Goal: Task Accomplishment & Management: Manage account settings

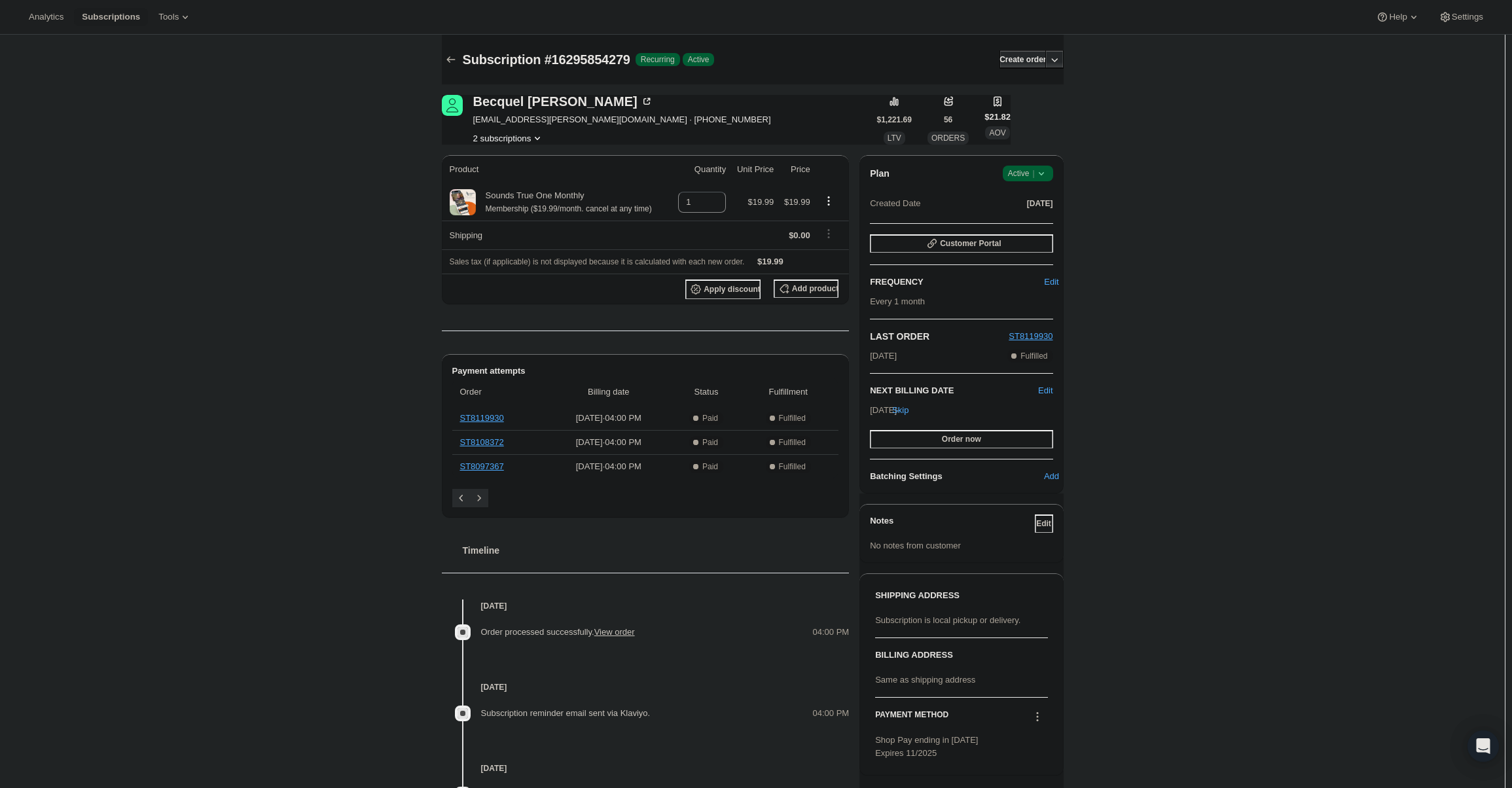
drag, startPoint x: 1013, startPoint y: 167, endPoint x: 1004, endPoint y: 181, distance: 16.6
click at [1011, 167] on span "Success Active |" at bounding box center [1028, 173] width 51 height 16
click at [1019, 220] on span "Cancel subscription" at bounding box center [1031, 222] width 74 height 10
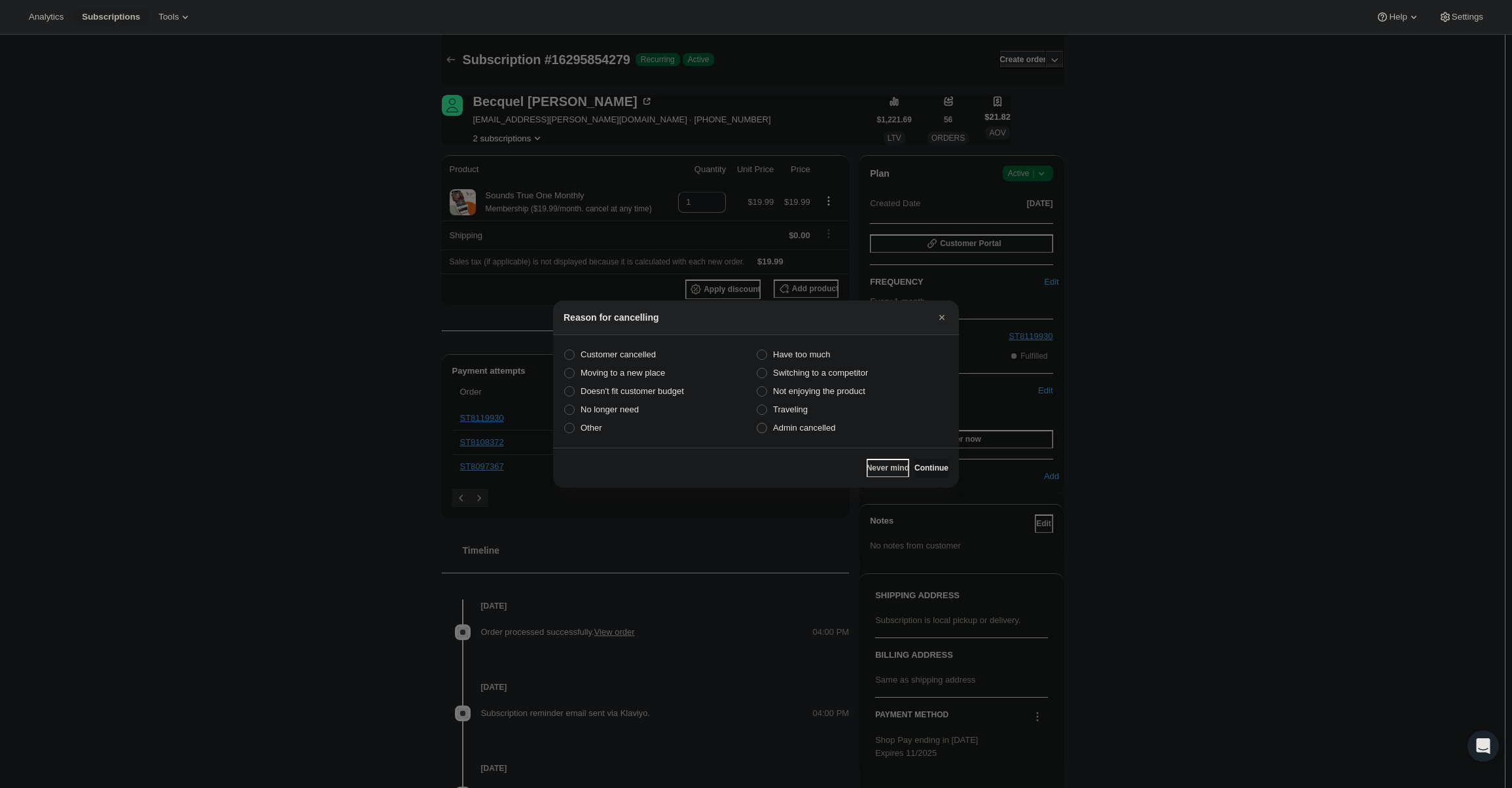
click at [804, 420] on label "Admin cancelled" at bounding box center [851, 428] width 192 height 18
click at [757, 423] on input "Admin cancelled" at bounding box center [756, 423] width 1 height 1
radio input "true"
click at [931, 466] on span "Continue" at bounding box center [931, 468] width 34 height 10
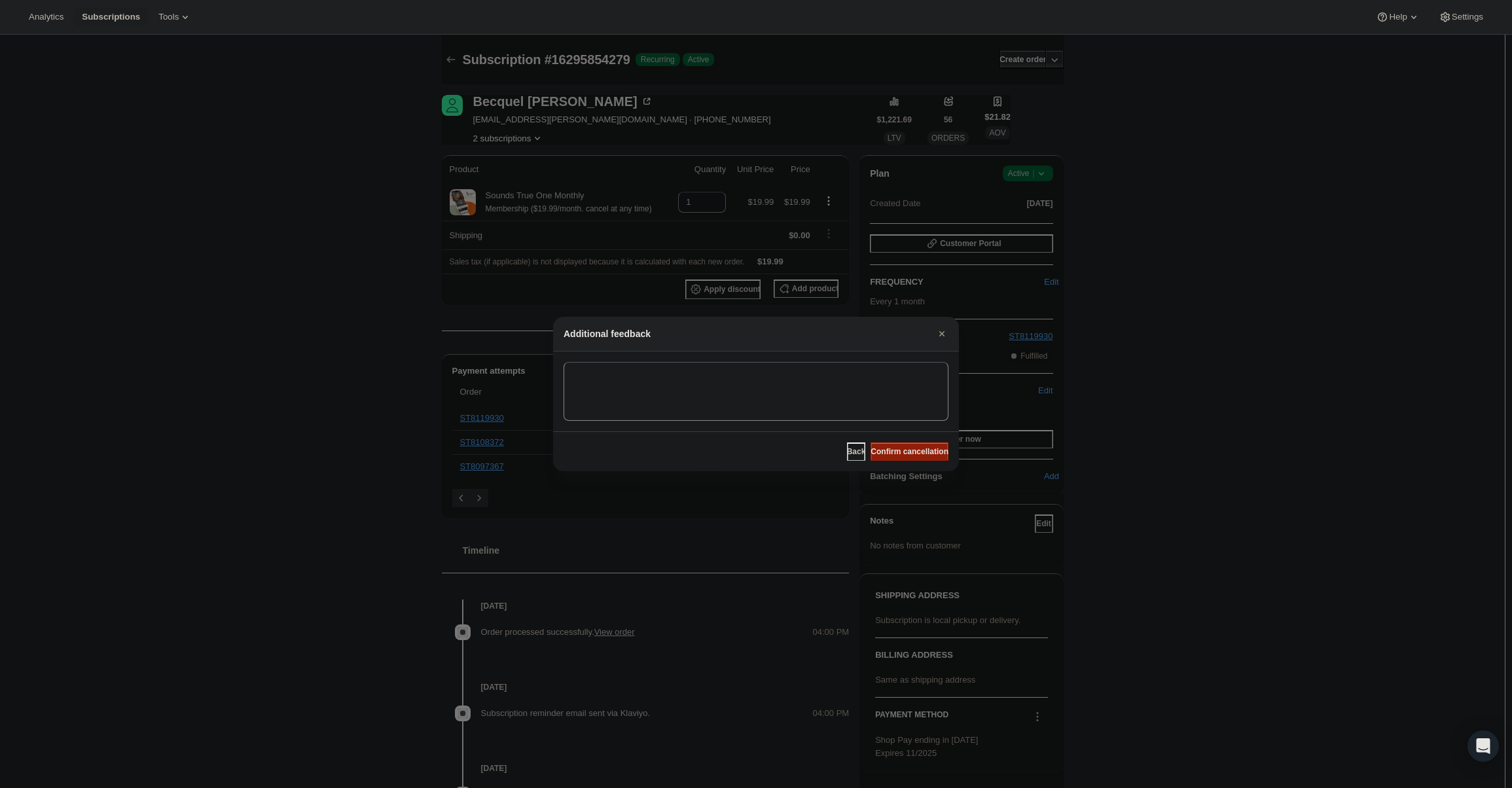
click at [927, 459] on button "Confirm cancellation" at bounding box center [909, 452] width 78 height 18
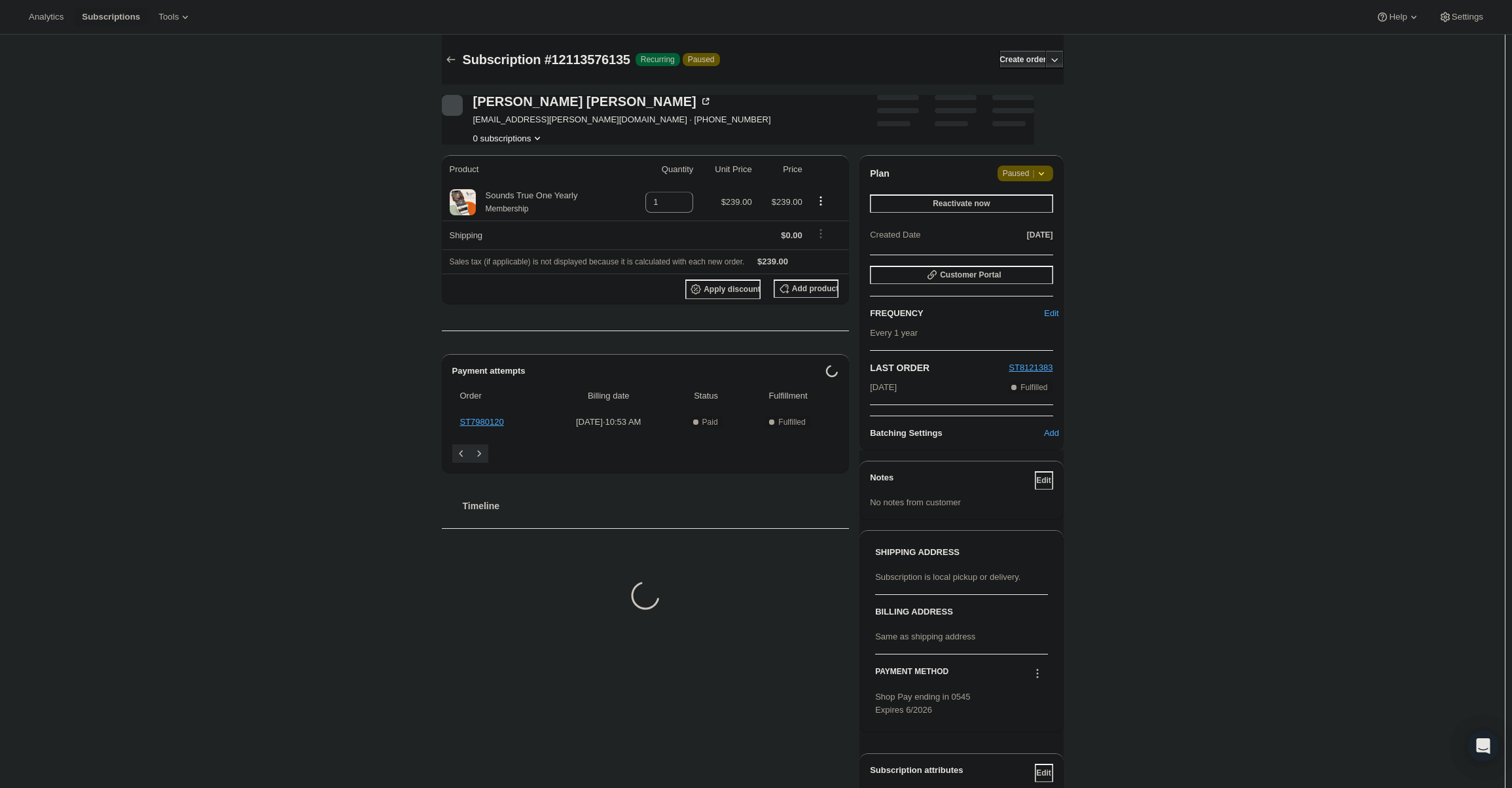
click at [1031, 168] on span "Paused |" at bounding box center [1025, 173] width 45 height 13
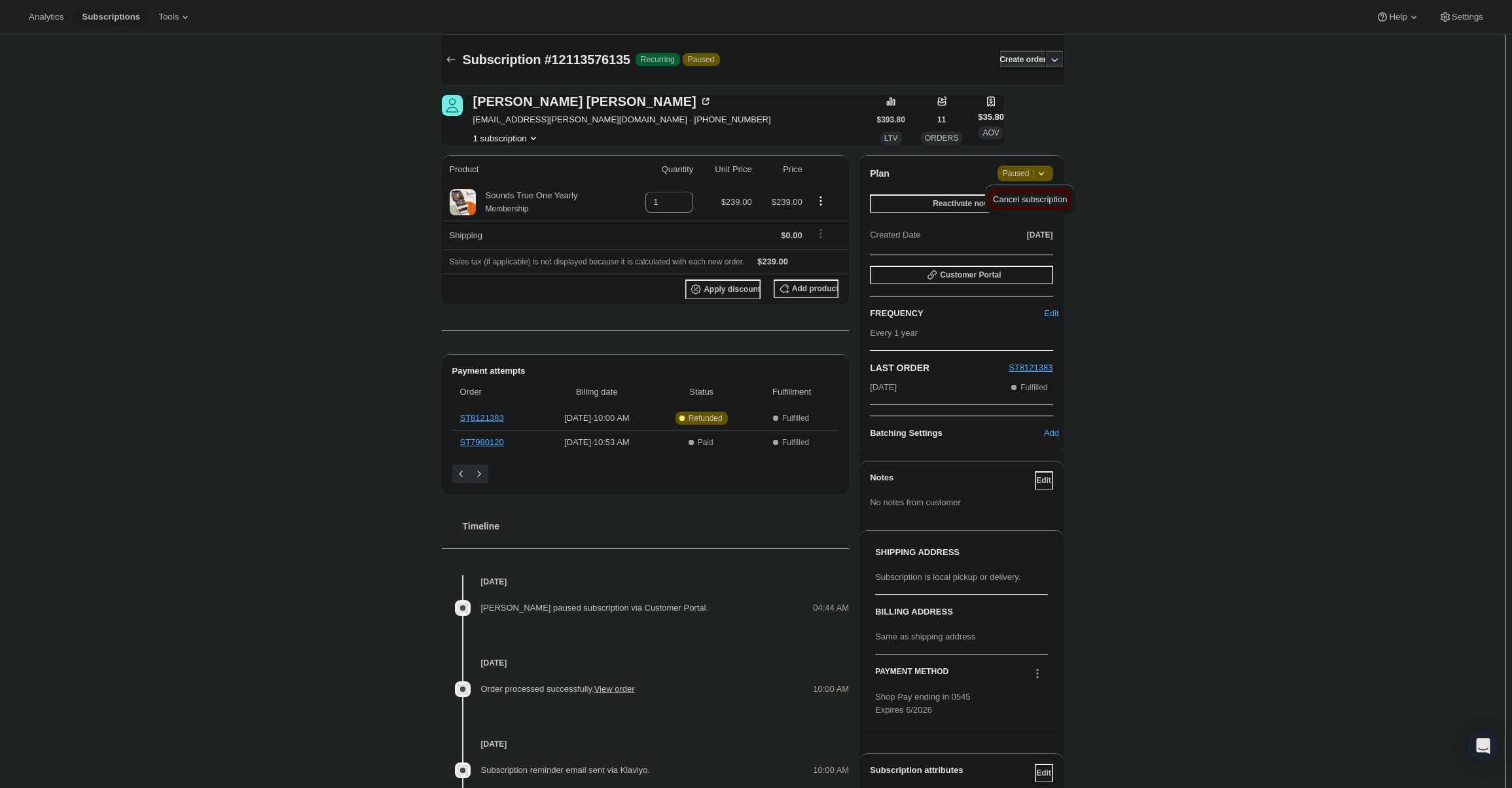
click at [1028, 201] on span "Cancel subscription" at bounding box center [1029, 199] width 74 height 10
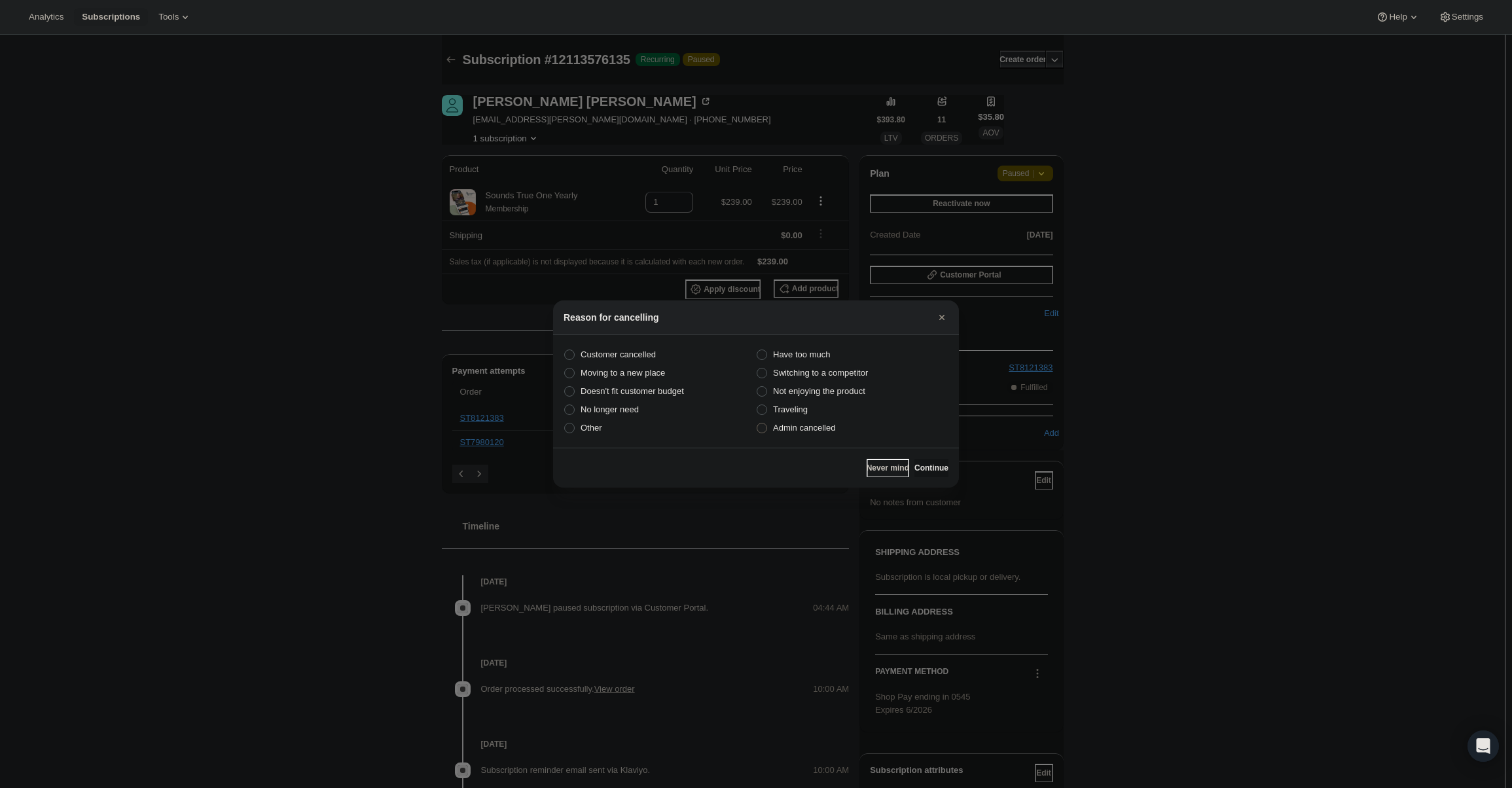
drag, startPoint x: 833, startPoint y: 432, endPoint x: 895, endPoint y: 455, distance: 66.1
click at [833, 432] on span "Admin cancelled" at bounding box center [804, 428] width 63 height 10
click at [757, 424] on input "Admin cancelled" at bounding box center [756, 423] width 1 height 1
radio input "true"
click at [906, 455] on div "Never mind Continue" at bounding box center [756, 468] width 406 height 40
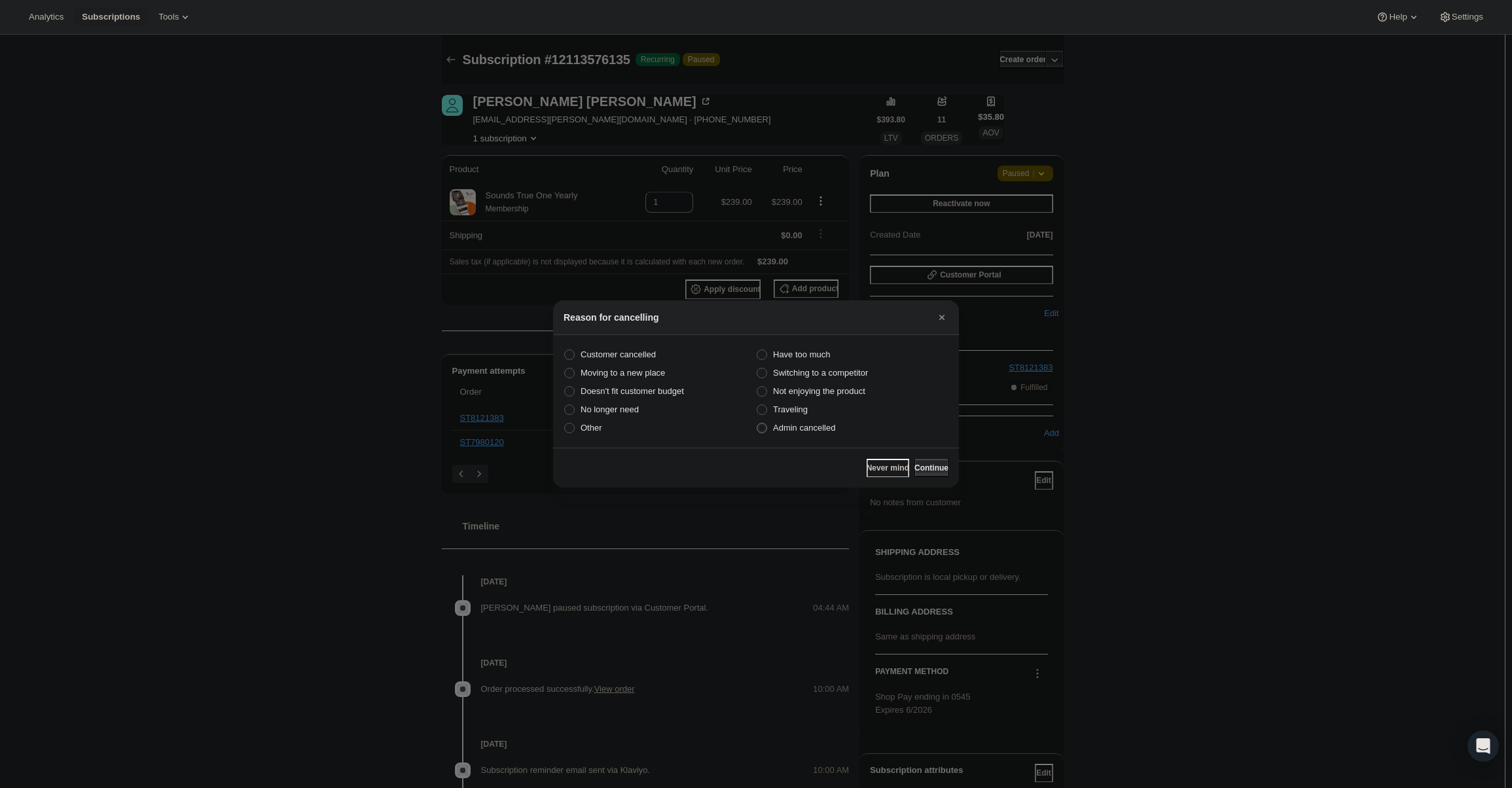
click at [915, 463] on span "Continue" at bounding box center [931, 468] width 34 height 10
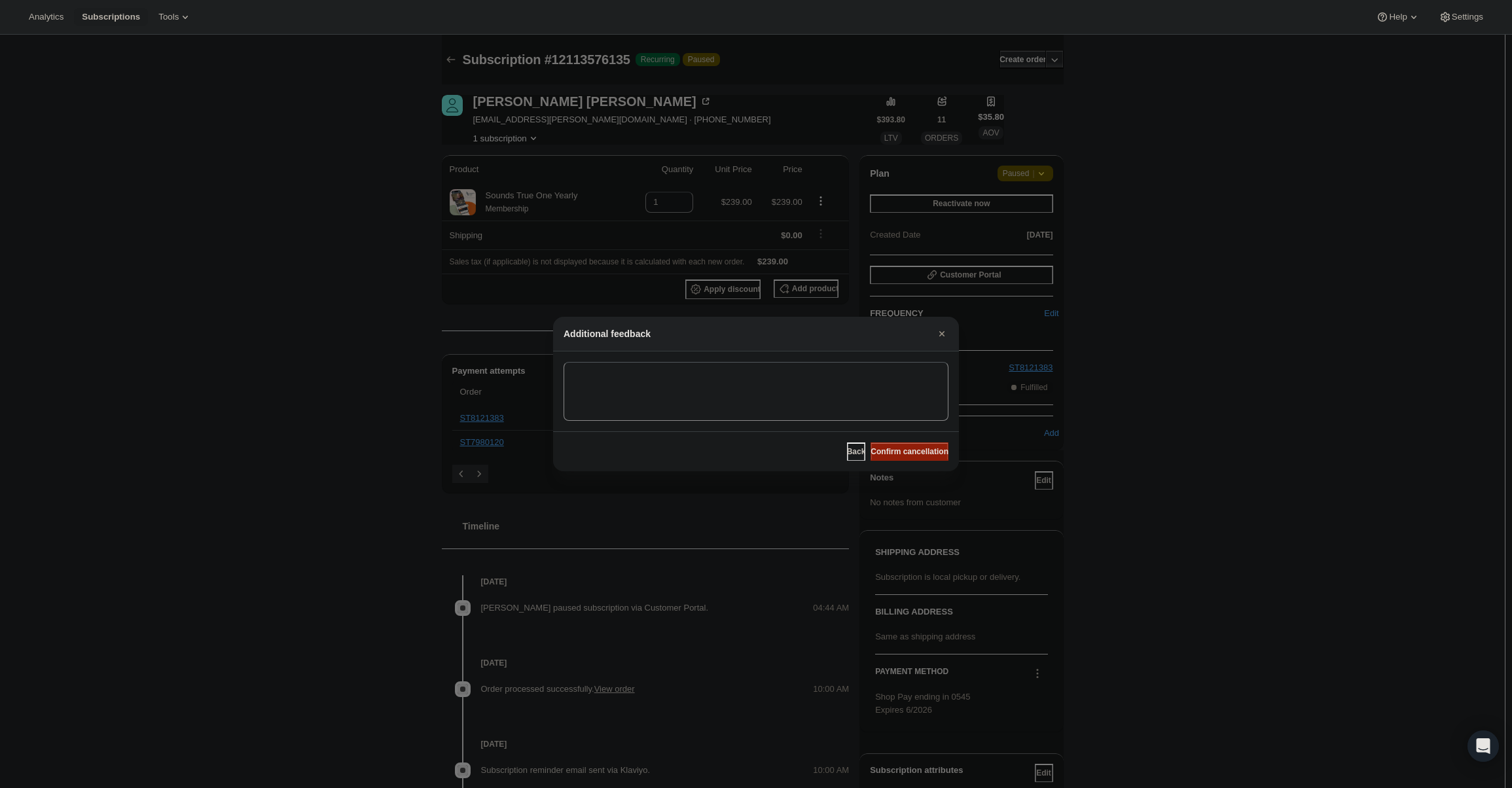
click at [920, 451] on span "Confirm cancellation" at bounding box center [909, 452] width 78 height 10
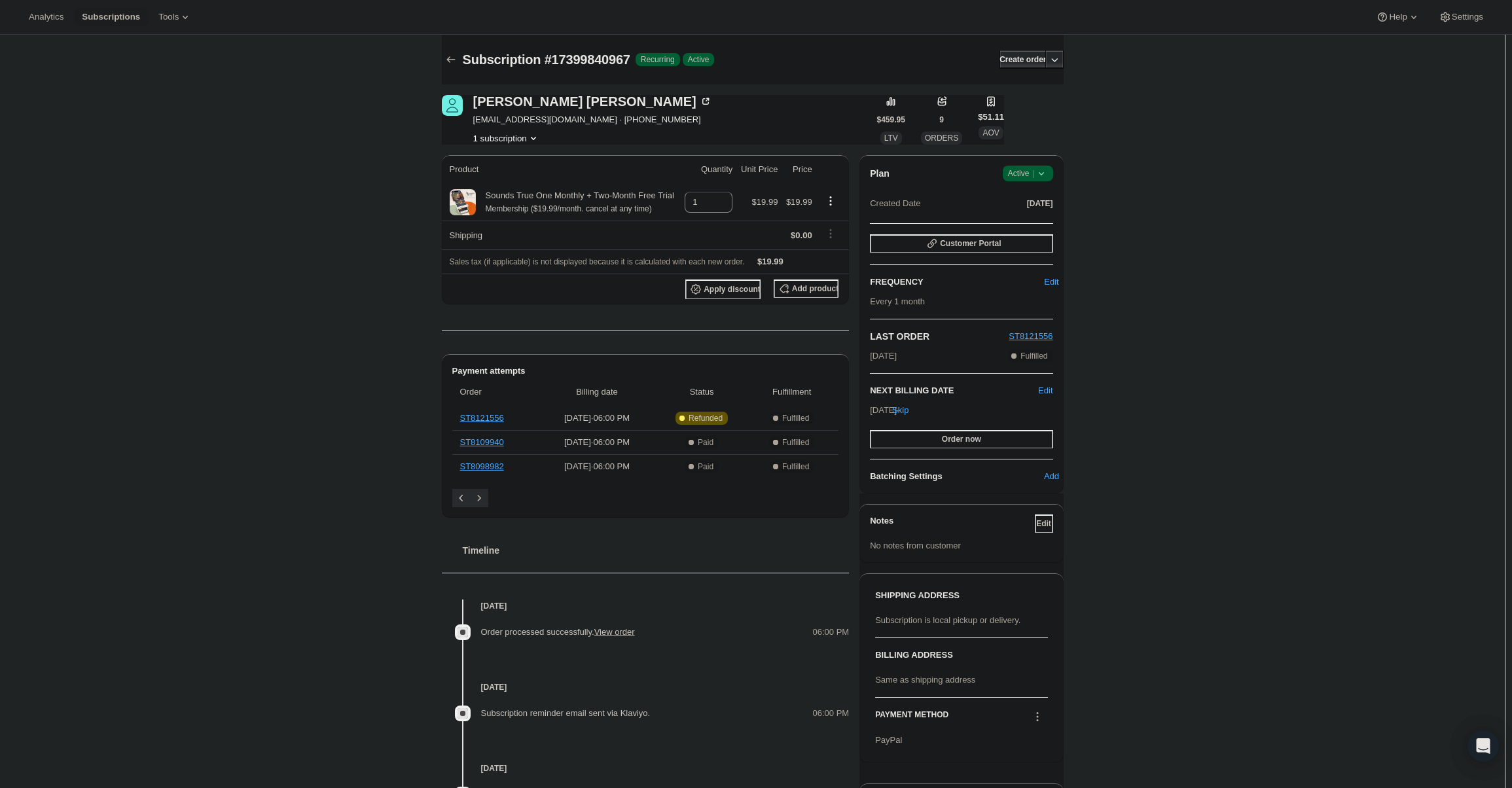
click at [1024, 165] on span "Success Active |" at bounding box center [1028, 173] width 51 height 16
click at [1031, 226] on span "Cancel subscription" at bounding box center [1031, 222] width 74 height 10
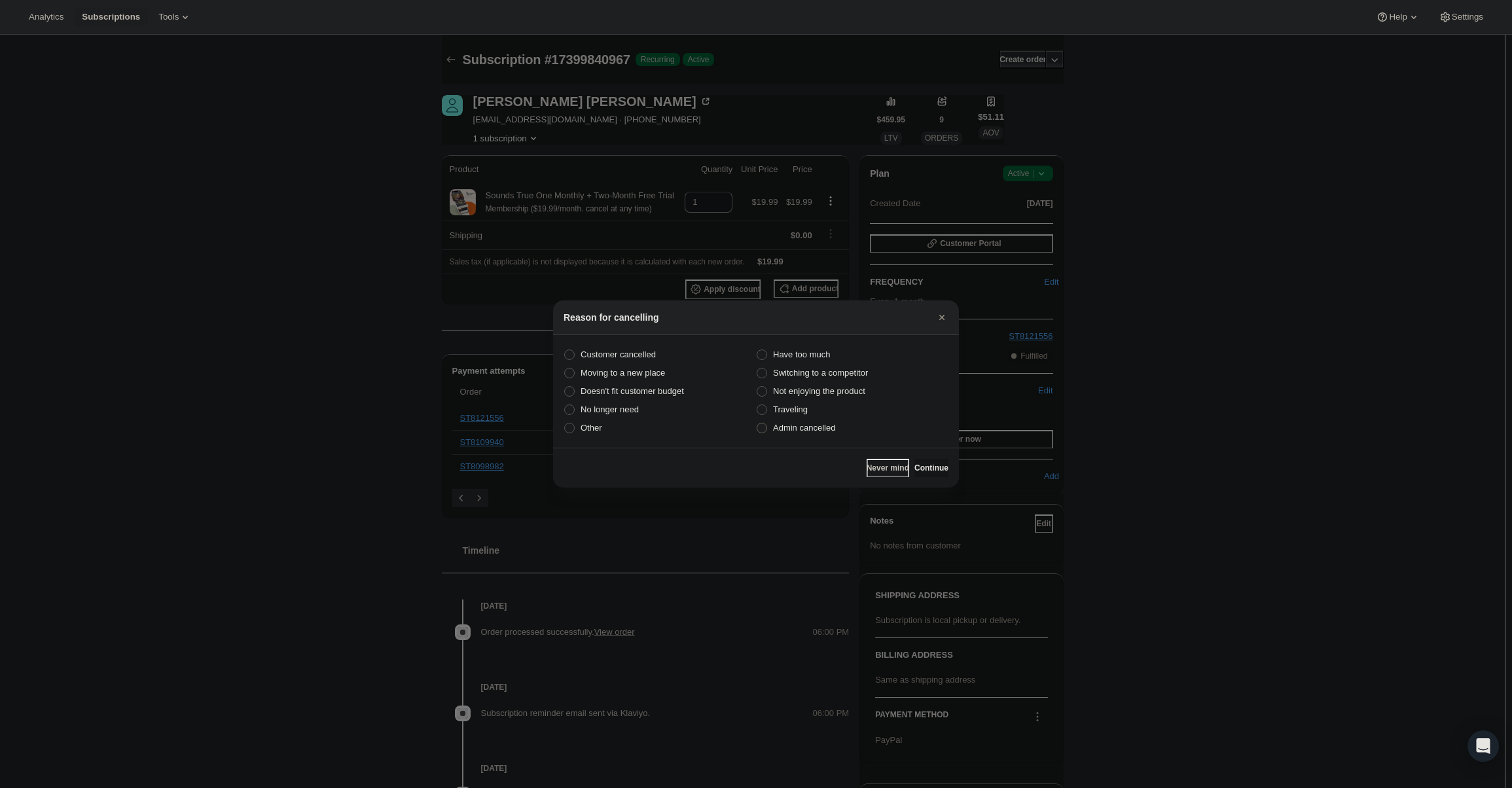
click at [826, 434] on span "Admin cancelled" at bounding box center [804, 428] width 63 height 13
click at [757, 424] on input "Admin cancelled" at bounding box center [756, 423] width 1 height 1
radio input "true"
click at [921, 463] on span "Continue" at bounding box center [931, 468] width 34 height 10
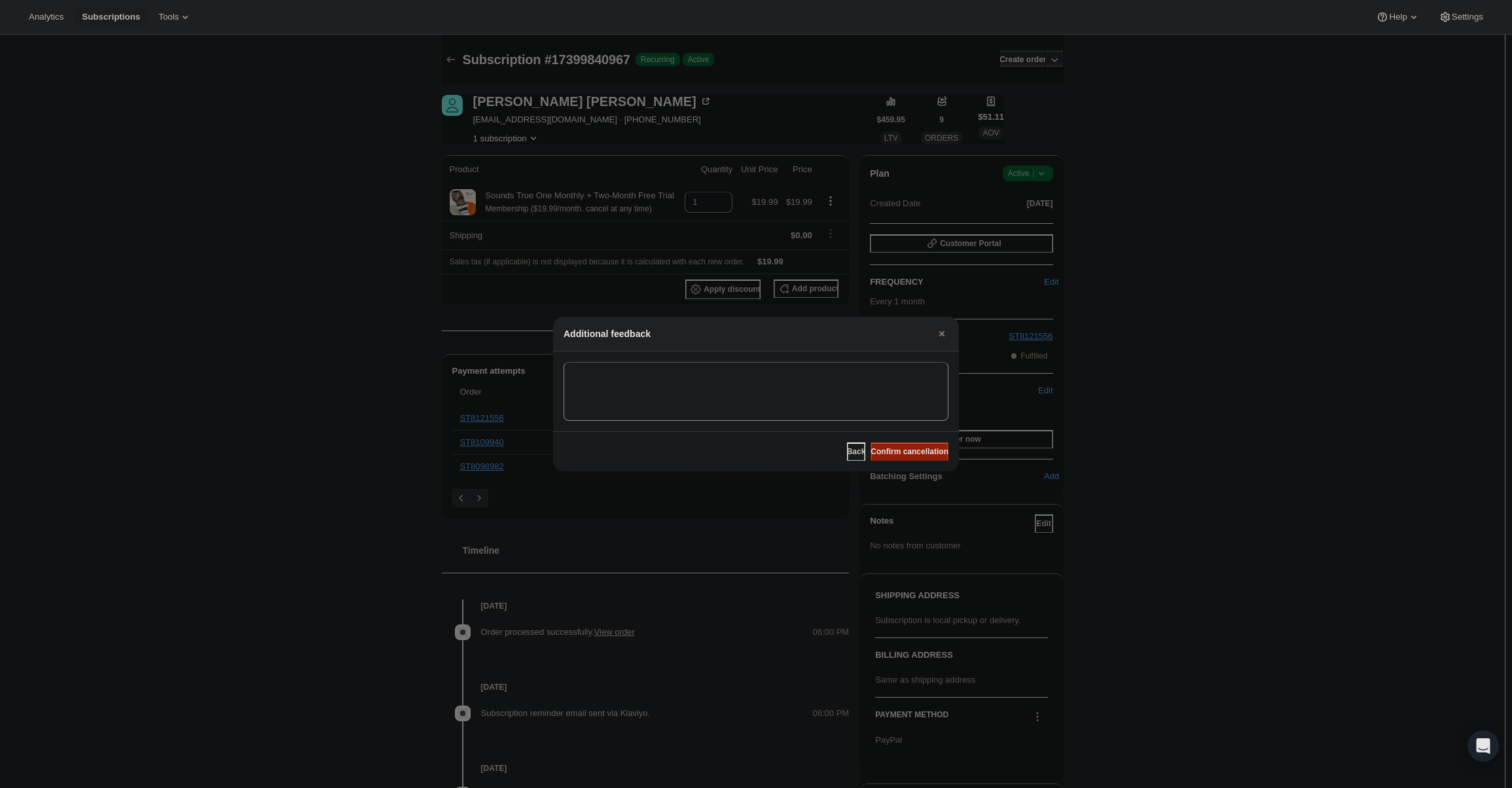
click at [923, 450] on span "Confirm cancellation" at bounding box center [909, 452] width 78 height 10
